Goal: Use online tool/utility

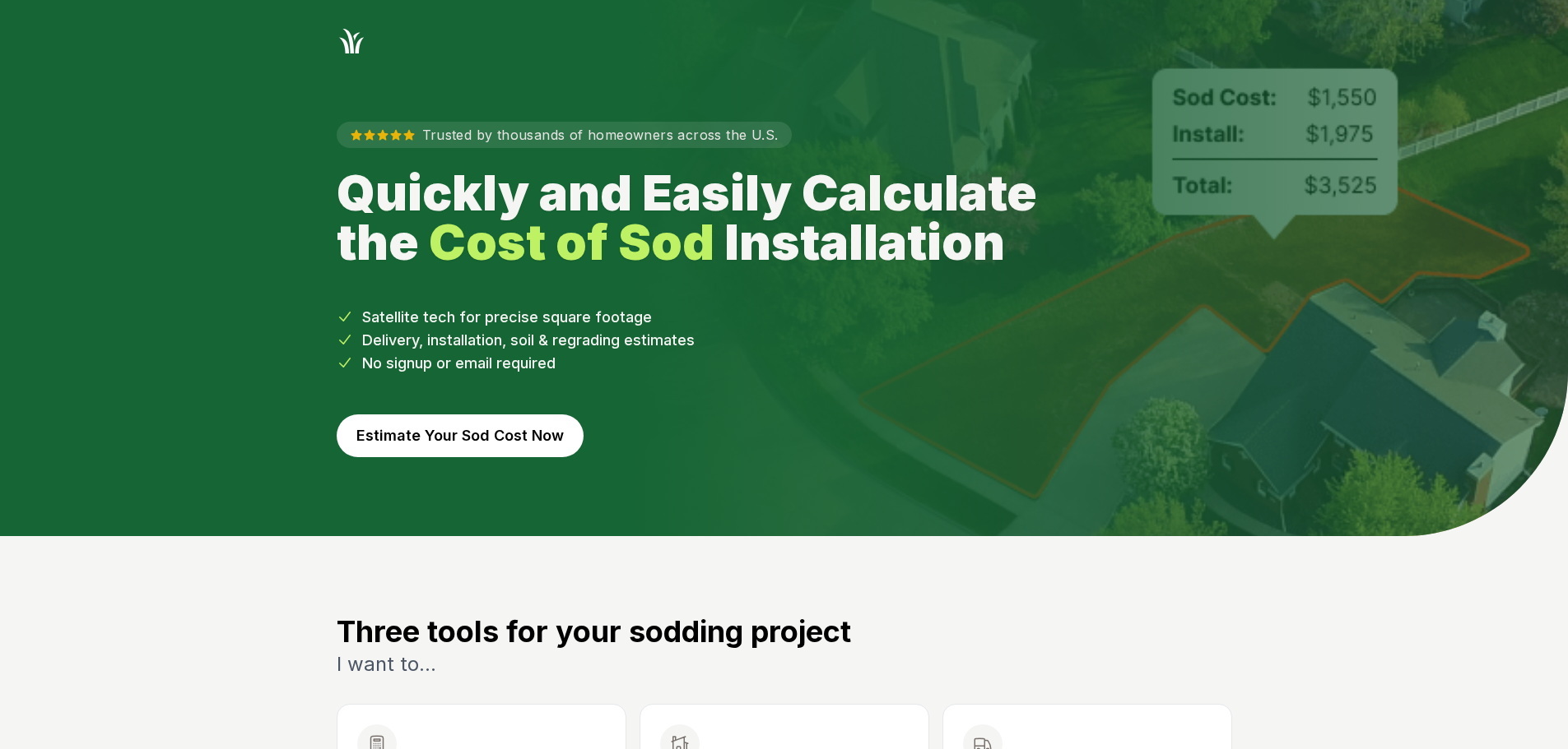
click at [441, 434] on button "Estimate Your Sod Cost Now" at bounding box center [460, 436] width 247 height 42
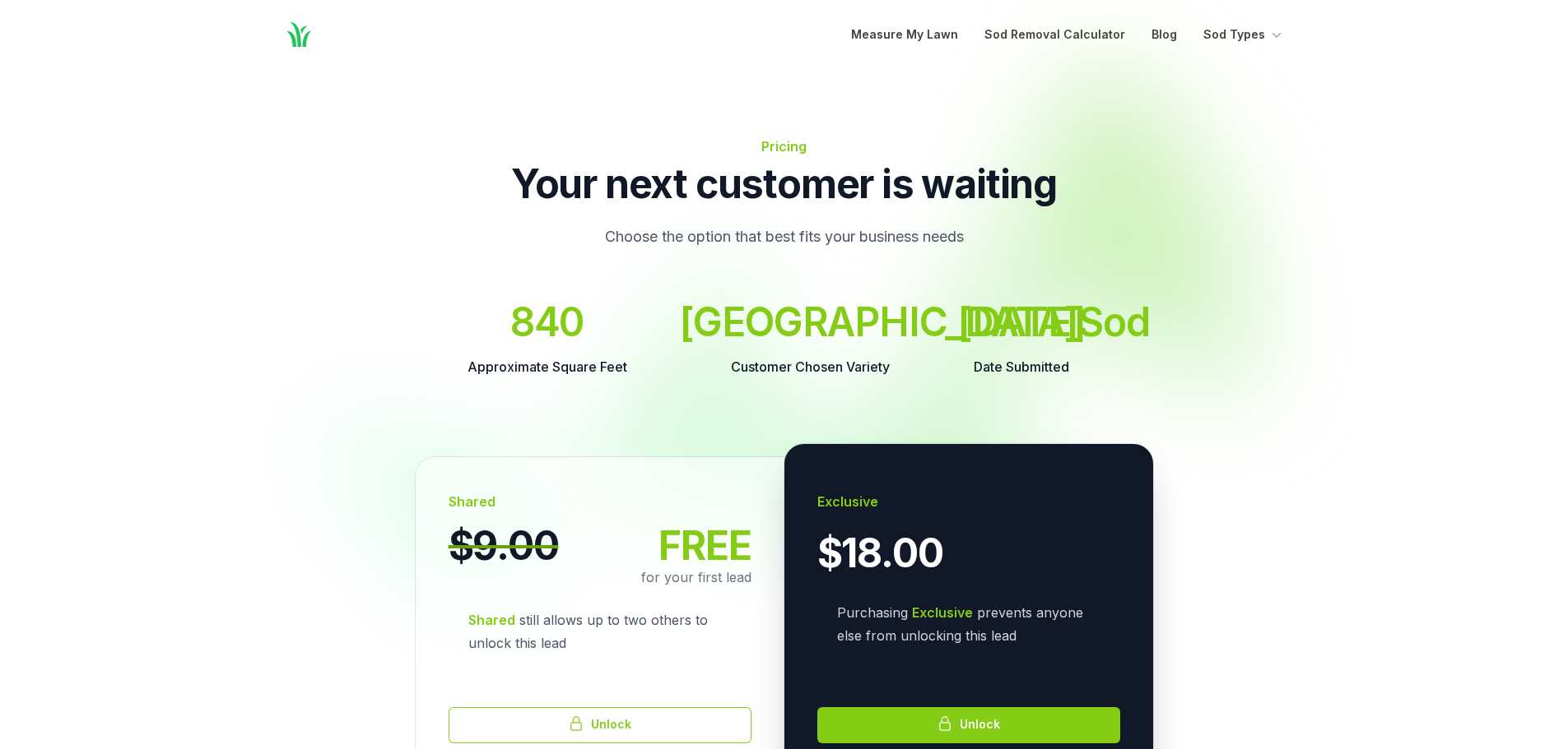
scroll to position [165, 0]
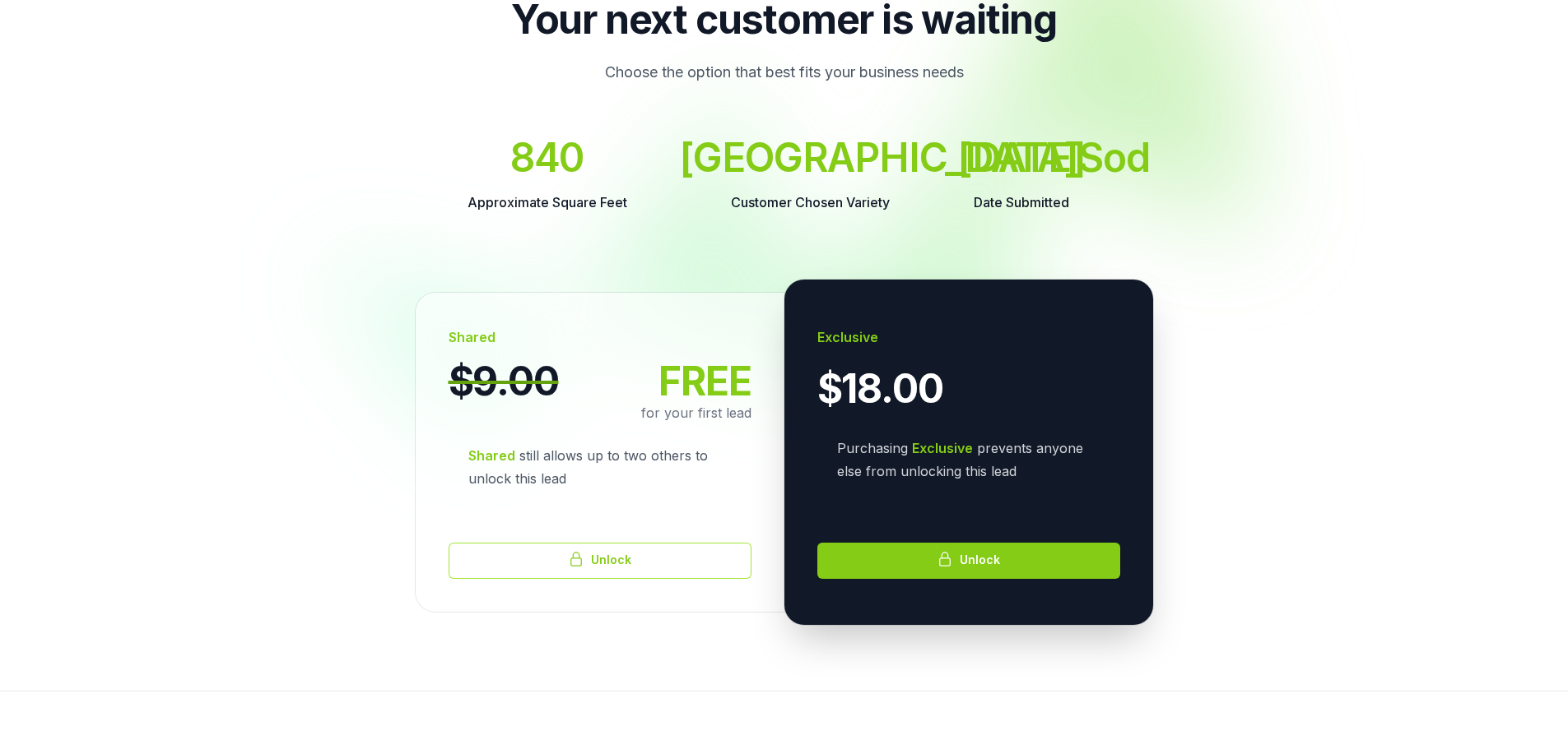
click at [623, 579] on button "Unlock" at bounding box center [600, 561] width 303 height 37
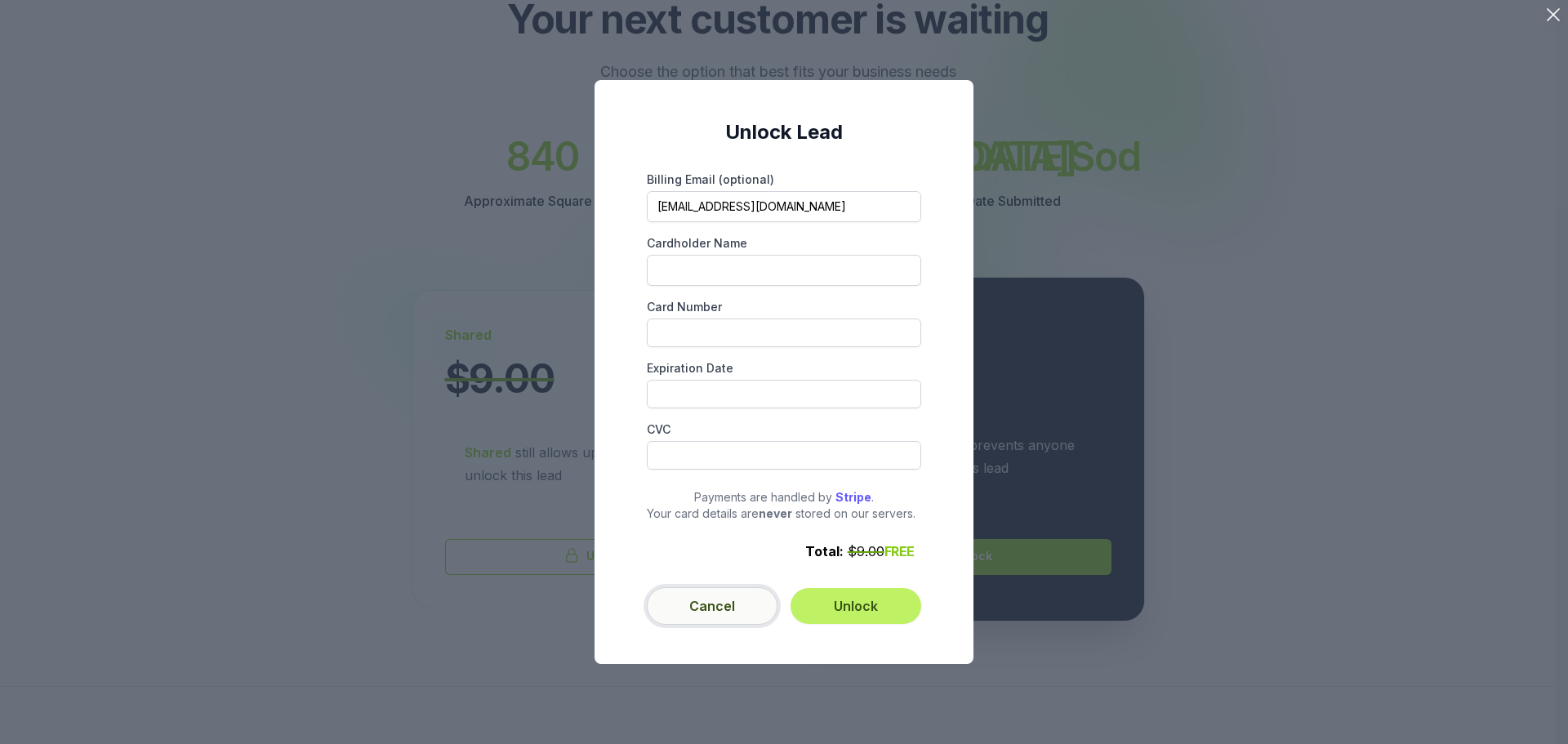
click at [714, 616] on button "Cancel" at bounding box center [712, 606] width 130 height 38
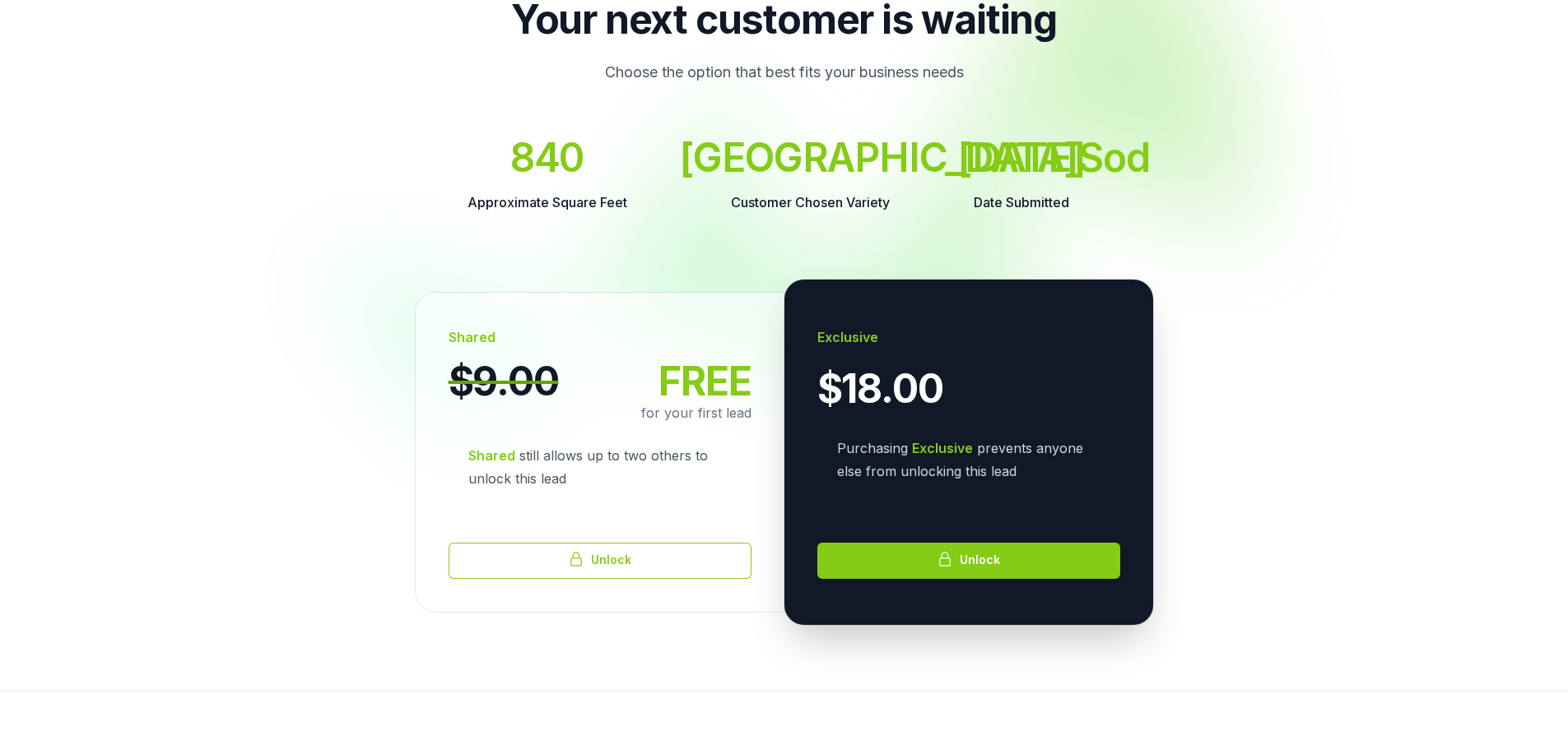
scroll to position [0, 0]
